Goal: Transaction & Acquisition: Purchase product/service

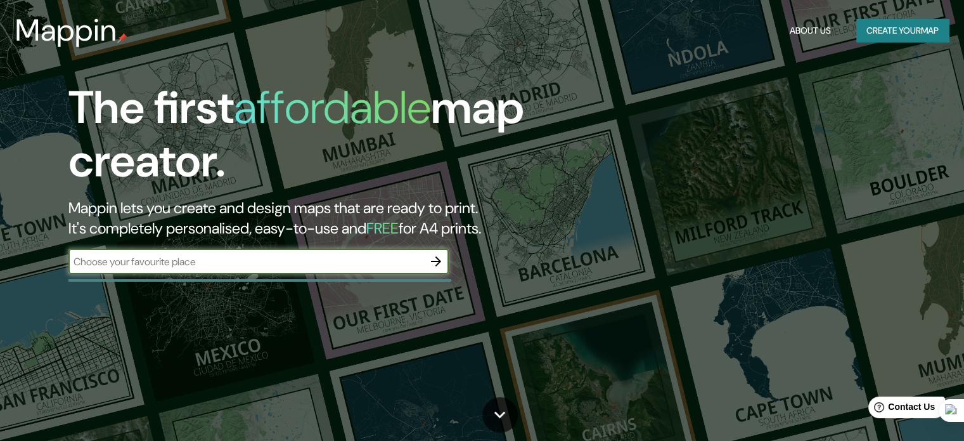
click at [906, 34] on button "Create your map" at bounding box center [902, 30] width 93 height 23
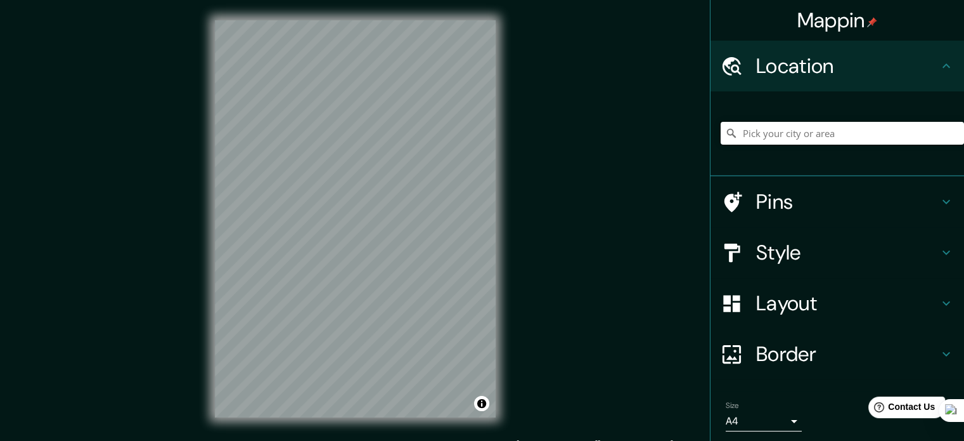
click at [740, 132] on input "Pick your city or area" at bounding box center [842, 133] width 243 height 23
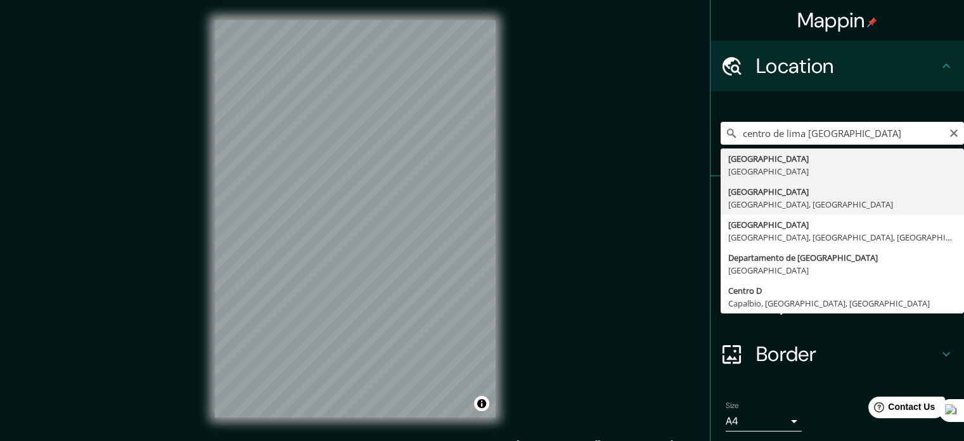
type input "[GEOGRAPHIC_DATA], [GEOGRAPHIC_DATA], [GEOGRAPHIC_DATA]"
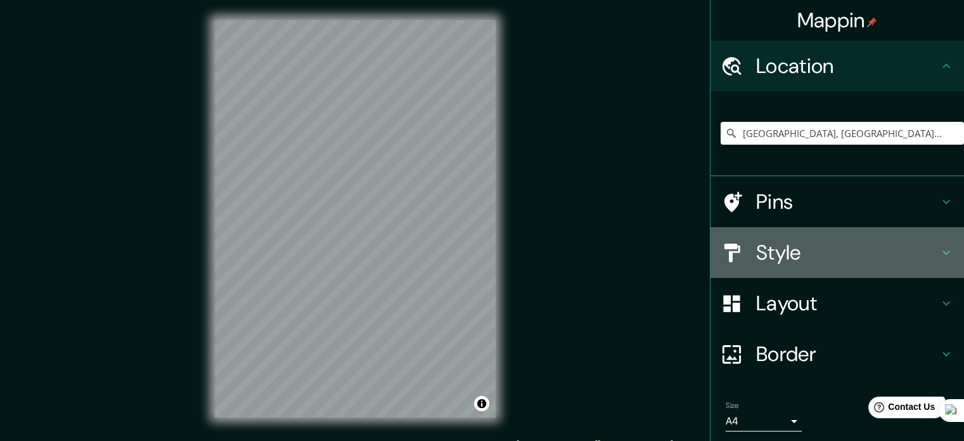
click at [783, 248] on h4 "Style" at bounding box center [847, 252] width 183 height 25
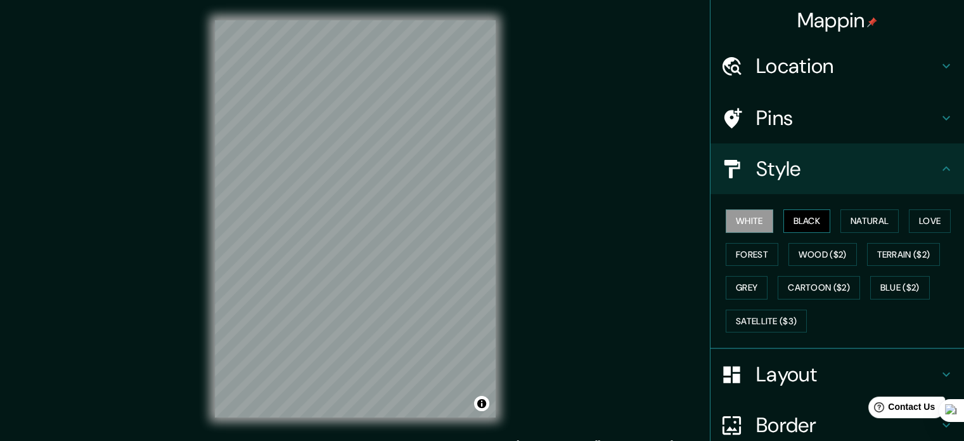
click at [792, 212] on button "Black" at bounding box center [807, 220] width 48 height 23
click at [733, 222] on button "White" at bounding box center [750, 220] width 48 height 23
click at [778, 120] on h4 "Pins" at bounding box center [847, 117] width 183 height 25
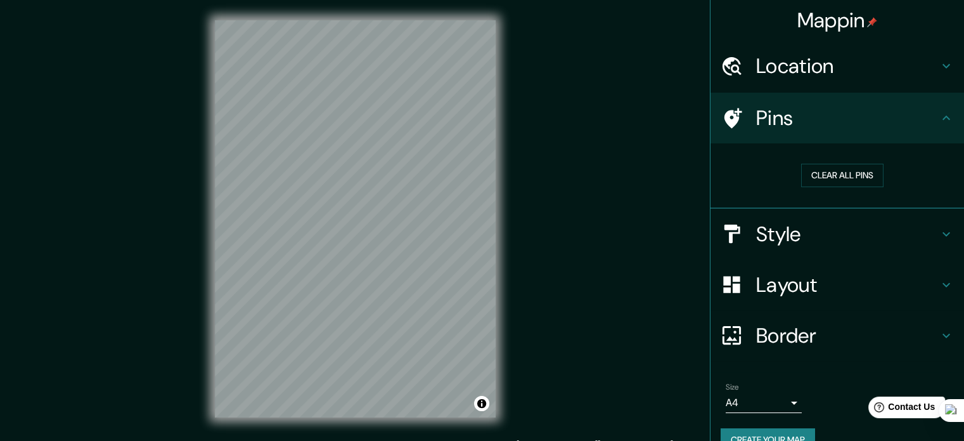
click at [772, 113] on h4 "Pins" at bounding box center [847, 117] width 183 height 25
click at [763, 233] on h4 "Style" at bounding box center [847, 233] width 183 height 25
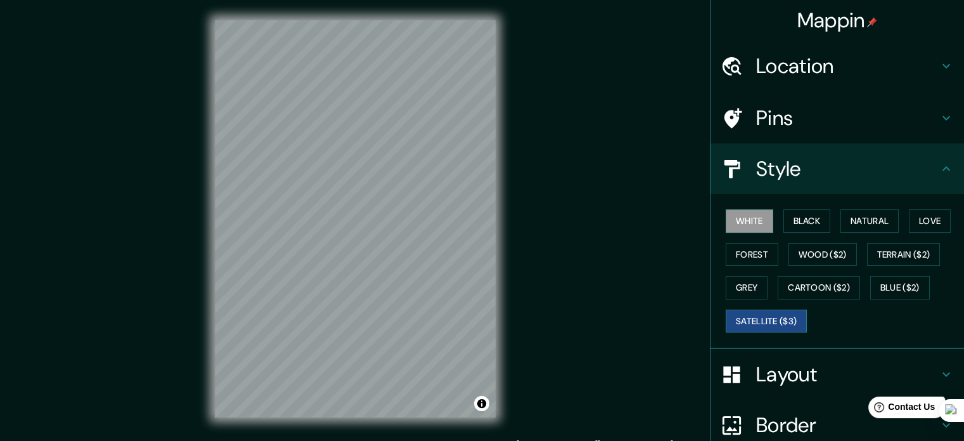
click at [771, 316] on button "Satellite ($3)" at bounding box center [766, 320] width 81 height 23
click at [870, 224] on button "Natural" at bounding box center [869, 220] width 58 height 23
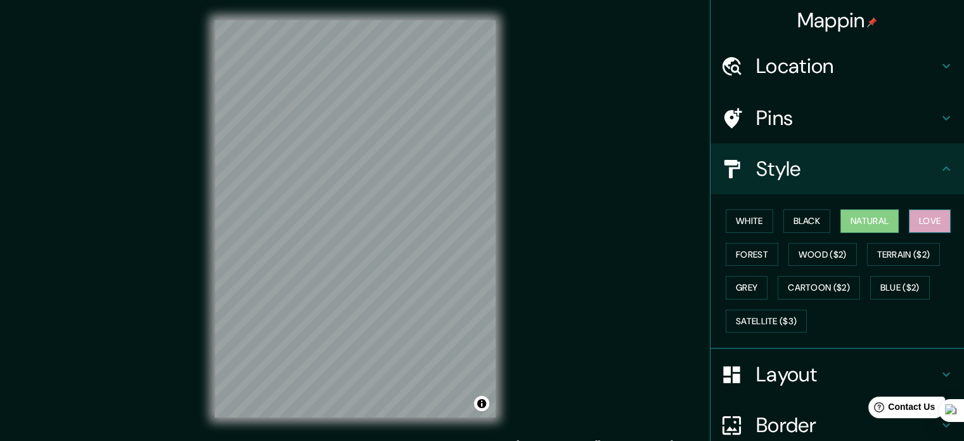
click at [911, 216] on button "Love" at bounding box center [930, 220] width 42 height 23
click at [908, 268] on div "White Black Natural Love Forest Wood ($2) Terrain ($2) Grey Cartoon ($2) Blue (…" at bounding box center [842, 270] width 243 height 133
click at [899, 253] on button "Terrain ($2)" at bounding box center [904, 254] width 74 height 23
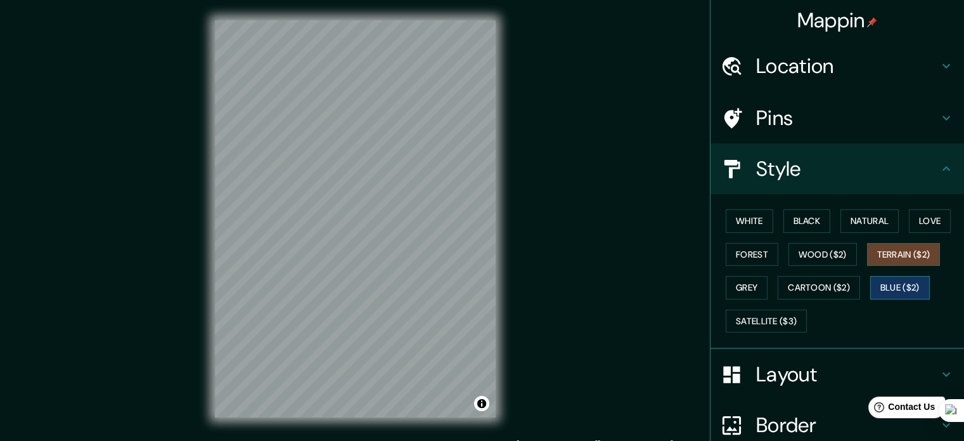
click at [892, 286] on button "Blue ($2)" at bounding box center [900, 287] width 60 height 23
click at [832, 293] on button "Cartoon ($2)" at bounding box center [819, 287] width 82 height 23
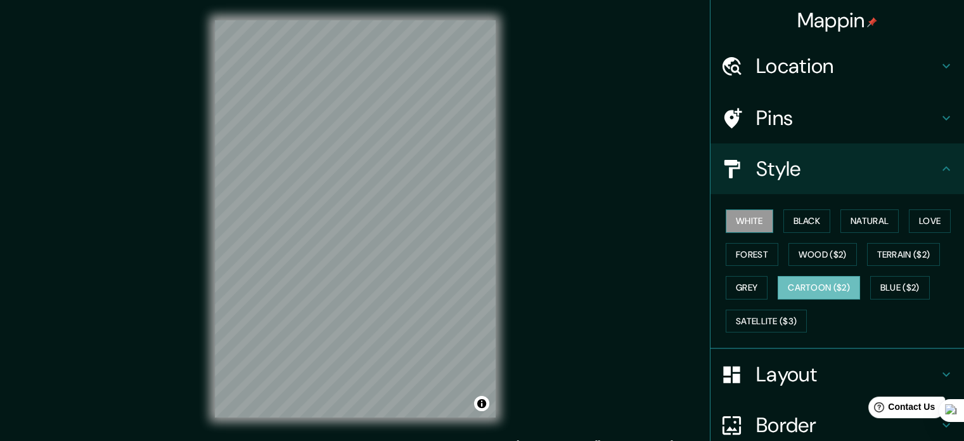
click at [735, 217] on button "White" at bounding box center [750, 220] width 48 height 23
click at [756, 63] on h4 "Location" at bounding box center [847, 65] width 183 height 25
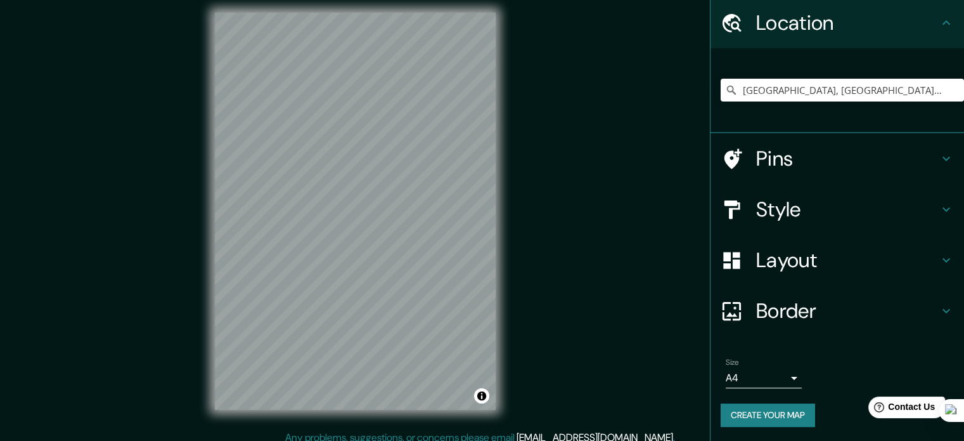
scroll to position [16, 0]
